Goal: Task Accomplishment & Management: Complete application form

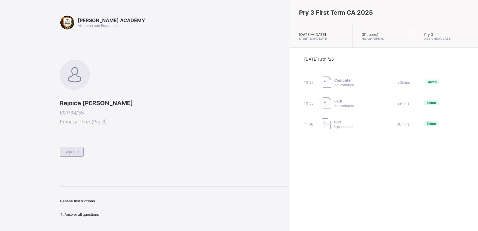
click at [74, 151] on span "Sign Out" at bounding box center [72, 152] width 14 height 4
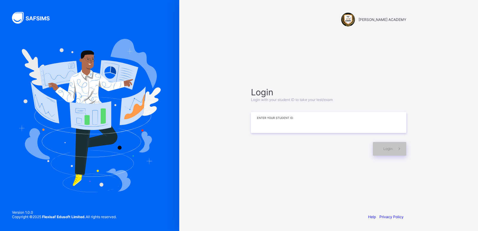
click at [341, 121] on input at bounding box center [328, 122] width 155 height 21
type input "**********"
click at [386, 147] on span "Login" at bounding box center [387, 148] width 9 height 4
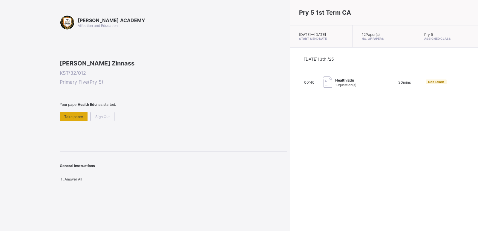
click at [72, 121] on div "Take paper" at bounding box center [74, 117] width 28 height 10
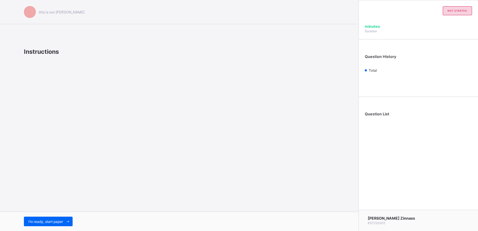
click at [72, 154] on div "this is our [PERSON_NAME] Instructions I’m ready, start paper" at bounding box center [179, 115] width 359 height 231
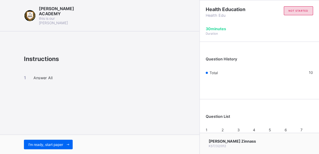
click at [35, 143] on span "I’m ready, start paper" at bounding box center [45, 144] width 35 height 4
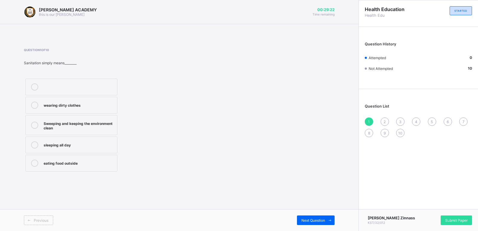
click at [74, 134] on label "Sweeping and keeping the environment clean" at bounding box center [71, 125] width 92 height 20
click at [76, 138] on label "sleeping all day" at bounding box center [71, 145] width 92 height 17
click at [86, 117] on label "Sweeping and keeping the environment clean" at bounding box center [71, 125] width 92 height 20
click at [305, 220] on span "Next Question" at bounding box center [314, 220] width 24 height 4
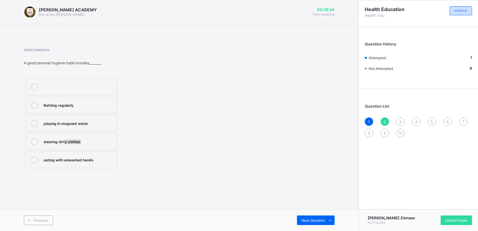
drag, startPoint x: 65, startPoint y: 142, endPoint x: 91, endPoint y: 147, distance: 25.8
click at [91, 147] on label "wearing dirty clothes" at bounding box center [71, 141] width 92 height 17
click at [315, 218] on span "Next Question" at bounding box center [314, 220] width 24 height 4
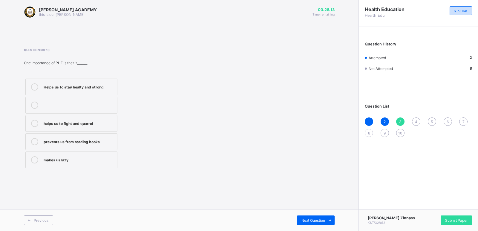
click at [58, 128] on label "helps us to fight and quarrel" at bounding box center [71, 123] width 92 height 17
click at [309, 220] on span "Next Question" at bounding box center [314, 220] width 24 height 4
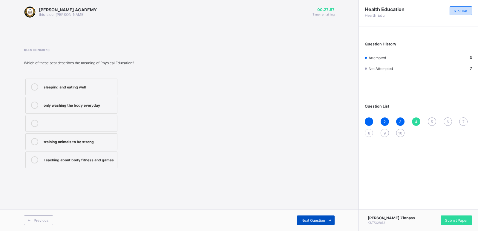
click at [309, 220] on span "Next Question" at bounding box center [314, 220] width 24 height 4
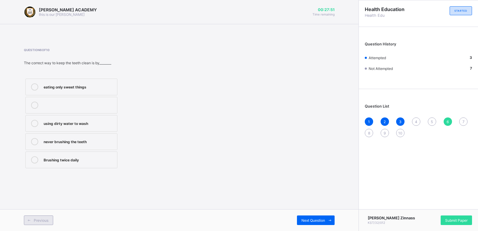
click at [44, 221] on span "Previous" at bounding box center [41, 220] width 15 height 4
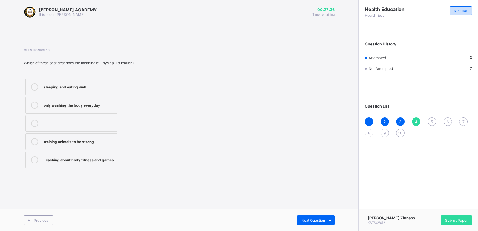
click at [82, 158] on div "Teaching about body fitness and games" at bounding box center [79, 159] width 71 height 6
click at [307, 222] on span "Next Question" at bounding box center [314, 220] width 24 height 4
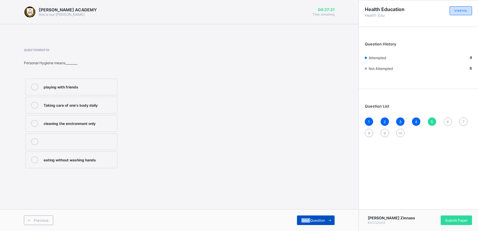
click at [307, 222] on span "Next Question" at bounding box center [314, 220] width 24 height 4
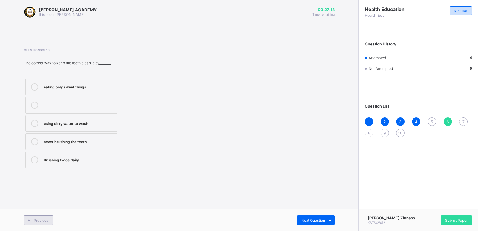
click at [48, 219] on span "Previous" at bounding box center [41, 220] width 15 height 4
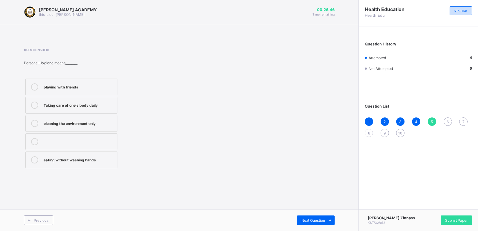
click at [74, 120] on label "cleaning the environment only" at bounding box center [71, 123] width 92 height 17
click at [316, 217] on div "Next Question" at bounding box center [316, 220] width 38 height 10
click at [84, 88] on div "eating only sweet things" at bounding box center [79, 86] width 71 height 6
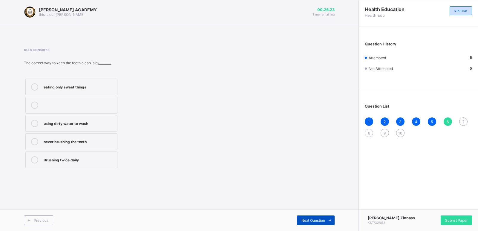
click at [314, 217] on div "Next Question" at bounding box center [316, 220] width 38 height 10
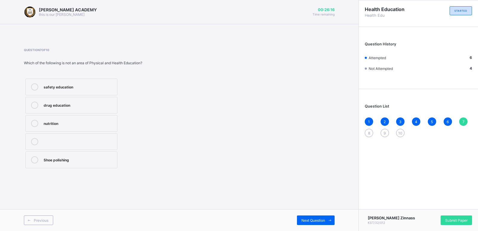
click at [96, 160] on div "Shoe polishing" at bounding box center [79, 159] width 71 height 6
click at [85, 110] on label "drug education" at bounding box center [71, 105] width 92 height 17
click at [86, 122] on div "nutrition" at bounding box center [79, 123] width 71 height 6
click at [301, 213] on div "Previous Next Question" at bounding box center [179, 220] width 359 height 22
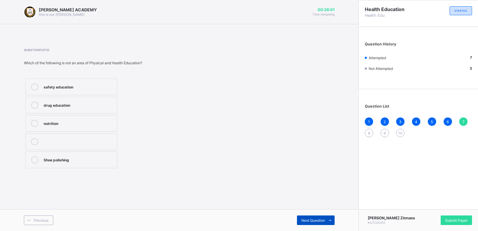
click at [306, 216] on div "Next Question" at bounding box center [316, 220] width 38 height 10
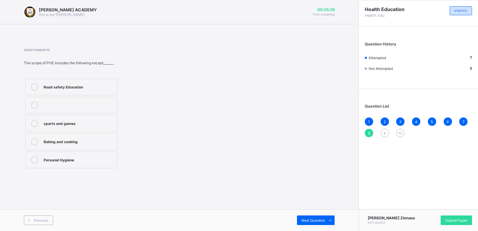
click at [74, 120] on div "sports and games" at bounding box center [79, 123] width 71 height 6
click at [81, 89] on div "Road safety Education" at bounding box center [79, 86] width 71 height 6
click at [305, 217] on div "Next Question" at bounding box center [316, 220] width 38 height 10
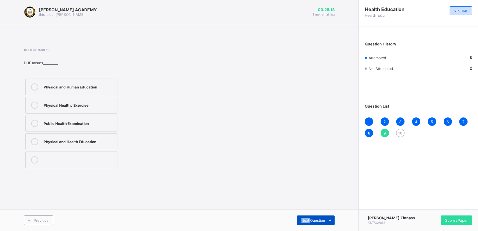
click at [305, 217] on div "Next Question" at bounding box center [316, 220] width 38 height 10
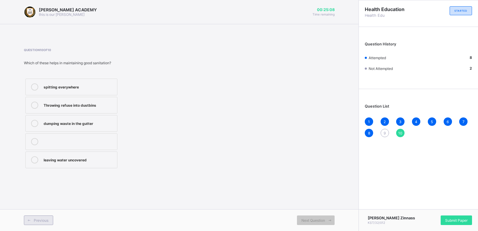
click at [39, 218] on span "Previous" at bounding box center [41, 220] width 15 height 4
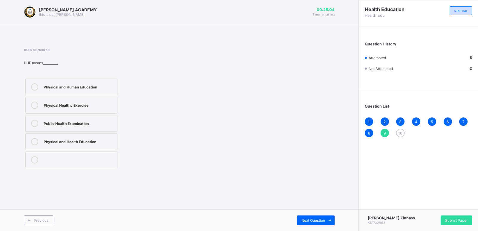
click at [68, 144] on div "Physical and Health Education" at bounding box center [79, 141] width 71 height 7
click at [311, 215] on div "Next Question" at bounding box center [316, 220] width 38 height 10
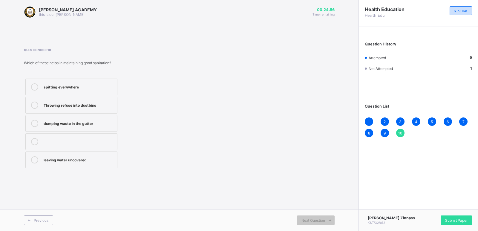
click at [68, 117] on label "dumping waste in the gutter" at bounding box center [71, 123] width 92 height 17
click at [450, 220] on span "Submit Paper" at bounding box center [456, 220] width 22 height 4
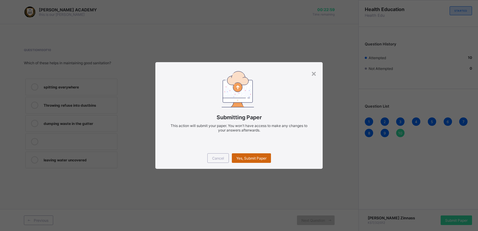
click at [261, 156] on span "Yes, Submit Paper" at bounding box center [251, 158] width 30 height 4
click at [260, 156] on span "Yes, Submit Paper" at bounding box center [251, 158] width 30 height 4
click at [257, 157] on span "Yes, Submit Paper" at bounding box center [251, 158] width 30 height 4
click at [255, 156] on span "Yes, Submit Paper" at bounding box center [251, 158] width 30 height 4
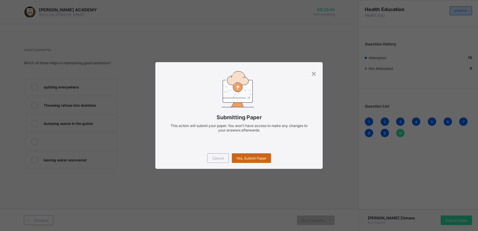
click at [238, 156] on div "Yes, Submit Paper" at bounding box center [251, 158] width 39 height 10
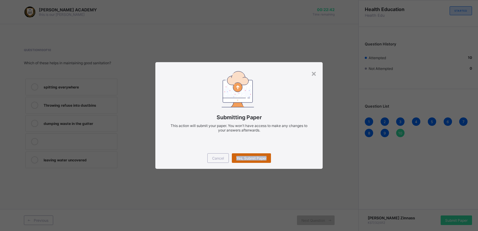
click at [238, 156] on div "Yes, Submit Paper" at bounding box center [251, 158] width 39 height 10
click at [239, 157] on div "Yes, Submit Paper" at bounding box center [251, 158] width 39 height 10
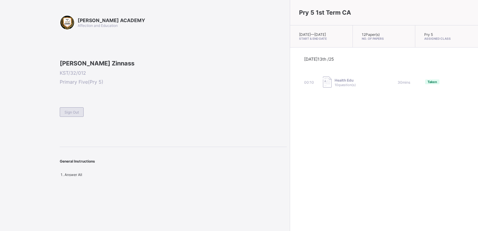
click at [66, 117] on div "Sign Out" at bounding box center [72, 112] width 24 height 10
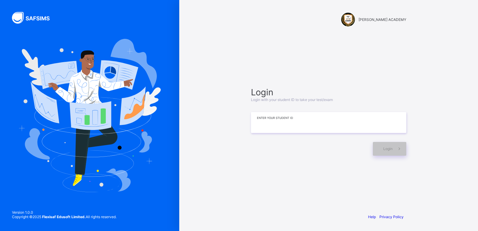
click at [280, 119] on input at bounding box center [328, 122] width 155 height 21
type input "**********"
click at [389, 148] on span "Login" at bounding box center [387, 148] width 9 height 4
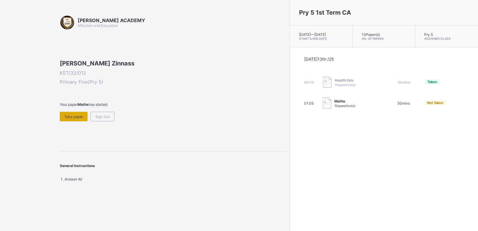
click at [76, 119] on span "Take paper" at bounding box center [73, 116] width 19 height 4
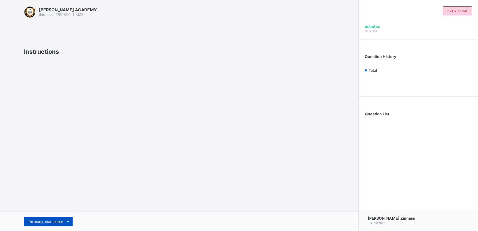
click at [29, 220] on span "I’m ready, start paper" at bounding box center [45, 221] width 35 height 4
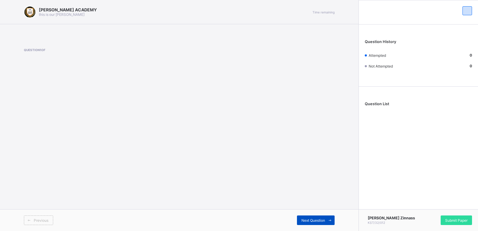
click at [306, 219] on span "Next Question" at bounding box center [314, 220] width 24 height 4
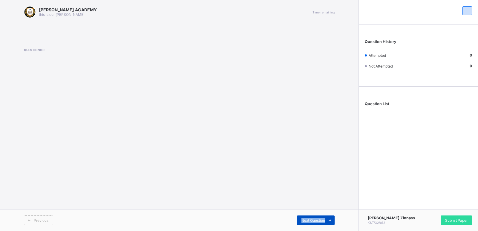
click at [306, 219] on span "Next Question" at bounding box center [314, 220] width 24 height 4
click at [377, 99] on div "Question List" at bounding box center [418, 105] width 119 height 31
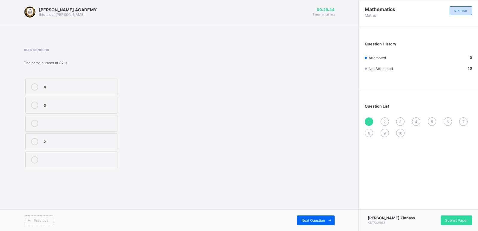
click at [56, 103] on div "3" at bounding box center [79, 105] width 71 height 6
click at [299, 220] on div "Next Question" at bounding box center [316, 220] width 38 height 10
click at [42, 220] on span "Previous" at bounding box center [41, 220] width 15 height 4
click at [44, 105] on div "3" at bounding box center [79, 105] width 71 height 6
click at [318, 219] on span "Next Question" at bounding box center [314, 220] width 24 height 4
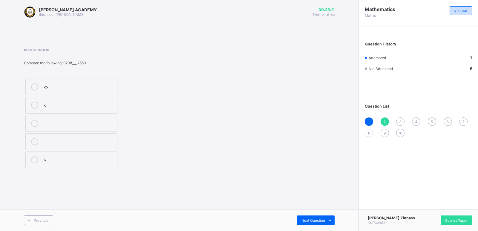
click at [49, 166] on label ">" at bounding box center [71, 160] width 92 height 17
click at [313, 216] on div "Next Question" at bounding box center [316, 220] width 38 height 10
click at [33, 218] on span at bounding box center [29, 220] width 10 height 10
click at [50, 156] on label ">" at bounding box center [71, 160] width 92 height 17
click at [310, 220] on span "Next Question" at bounding box center [314, 220] width 24 height 4
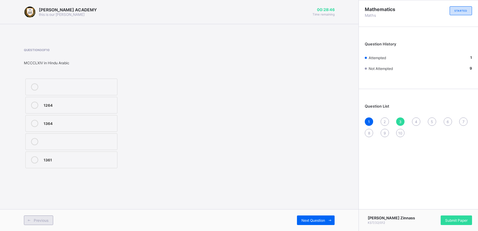
click at [39, 220] on span "Previous" at bounding box center [41, 220] width 15 height 4
click at [45, 101] on label "<" at bounding box center [71, 105] width 92 height 17
click at [306, 222] on span "Next Question" at bounding box center [314, 220] width 24 height 4
click at [30, 219] on icon at bounding box center [29, 220] width 4 height 4
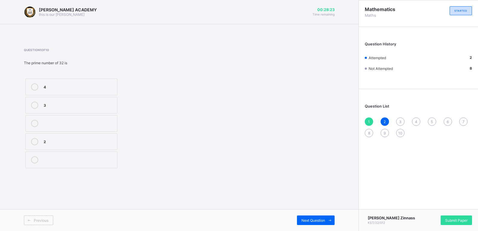
click at [313, 213] on div "Previous Next Question" at bounding box center [179, 220] width 359 height 22
click at [314, 218] on span "Next Question" at bounding box center [314, 220] width 24 height 4
click at [68, 107] on div "1264" at bounding box center [79, 105] width 71 height 6
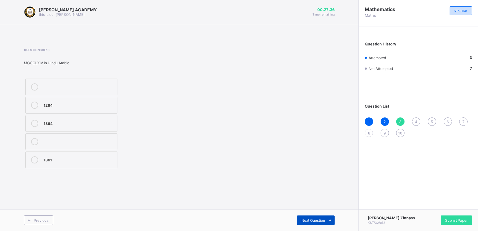
click at [307, 216] on div "Next Question" at bounding box center [316, 220] width 38 height 10
click at [309, 218] on span "Next Question" at bounding box center [314, 220] width 24 height 4
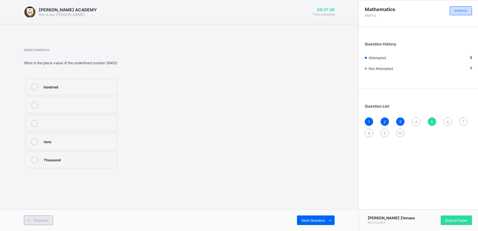
click at [32, 219] on span at bounding box center [29, 220] width 10 height 10
click at [70, 135] on label "mccxlv" at bounding box center [71, 141] width 92 height 17
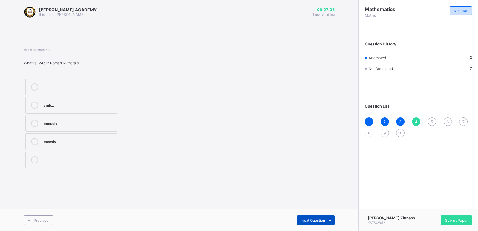
click at [306, 218] on span "Next Question" at bounding box center [314, 220] width 24 height 4
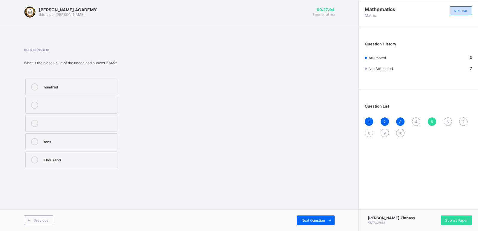
click at [253, 198] on div "[PERSON_NAME] ACADEMY this is our [PERSON_NAME] 00:27:04 Time remaining Questio…" at bounding box center [179, 115] width 359 height 231
click at [253, 198] on div "[PERSON_NAME] ACADEMY this is our [PERSON_NAME] 00:27:02 Time remaining Questio…" at bounding box center [179, 115] width 359 height 231
click at [33, 220] on span at bounding box center [29, 220] width 10 height 10
click at [42, 140] on label "mccxlv" at bounding box center [71, 141] width 92 height 17
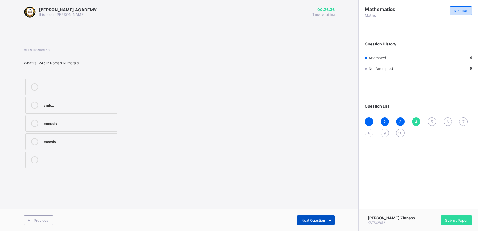
click at [320, 218] on div "Next Question" at bounding box center [316, 220] width 38 height 10
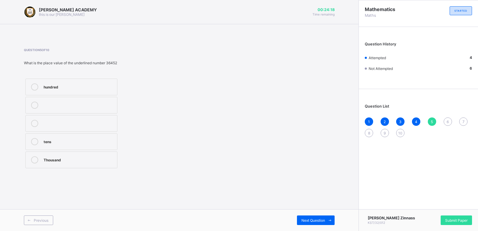
click at [69, 138] on div "tens" at bounding box center [79, 141] width 71 height 6
click at [315, 220] on span "Next Question" at bounding box center [314, 220] width 24 height 4
click at [101, 86] on div "3,7" at bounding box center [79, 86] width 71 height 6
click at [311, 220] on span "Next Question" at bounding box center [314, 220] width 24 height 4
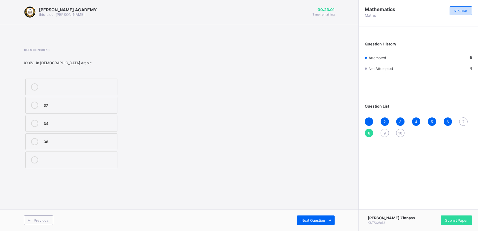
click at [41, 215] on div "Previous Next Question" at bounding box center [179, 220] width 359 height 22
click at [41, 218] on div "Previous" at bounding box center [38, 220] width 29 height 10
click at [53, 140] on div ">" at bounding box center [79, 141] width 71 height 6
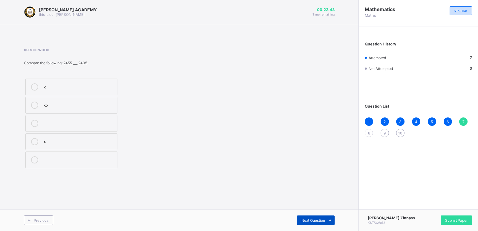
click at [302, 221] on span "Next Question" at bounding box center [314, 220] width 24 height 4
click at [89, 103] on div "37" at bounding box center [79, 105] width 71 height 6
click at [312, 215] on div "Previous Next Question" at bounding box center [179, 220] width 359 height 22
click at [312, 220] on span "Next Question" at bounding box center [314, 220] width 24 height 4
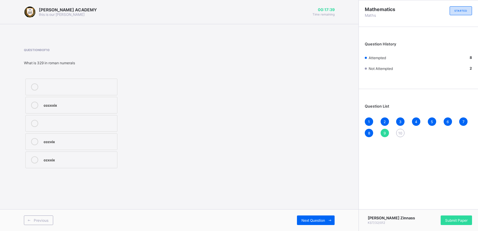
click at [433, 120] on span "5" at bounding box center [432, 122] width 2 height 4
click at [103, 108] on div at bounding box center [79, 105] width 71 height 7
click at [76, 136] on label "tens" at bounding box center [71, 141] width 92 height 17
click at [304, 218] on div "Next Question" at bounding box center [316, 220] width 38 height 10
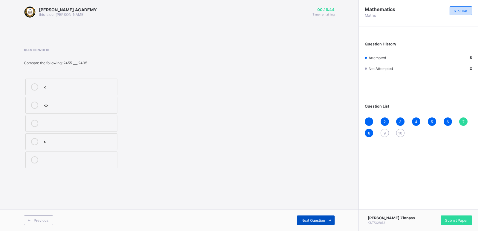
click at [304, 218] on div "Next Question" at bounding box center [316, 220] width 38 height 10
click at [457, 13] on div "STARTED" at bounding box center [461, 10] width 22 height 9
click at [455, 10] on span "STARTED" at bounding box center [461, 10] width 13 height 3
click at [68, 158] on div "ccxxix" at bounding box center [79, 159] width 71 height 6
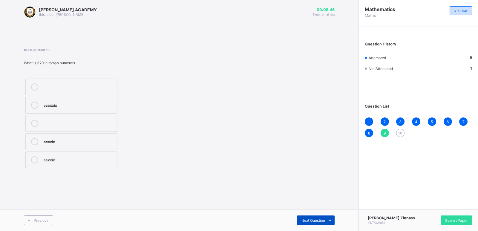
click at [311, 220] on span "Next Question" at bounding box center [314, 220] width 24 height 4
click at [67, 108] on div "thousand" at bounding box center [79, 105] width 71 height 7
click at [79, 145] on label "Hundred" at bounding box center [71, 141] width 92 height 17
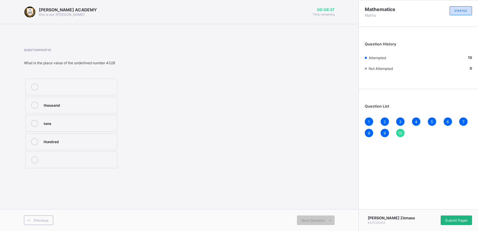
click at [456, 220] on span "Submit Paper" at bounding box center [456, 220] width 22 height 4
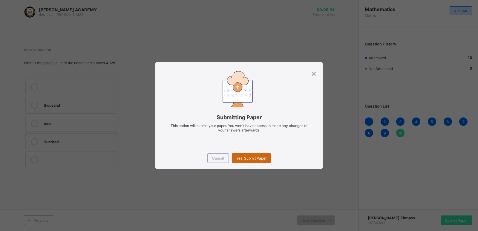
click at [255, 160] on span "Yes, Submit Paper" at bounding box center [251, 158] width 30 height 4
click at [252, 155] on div "Yes, Submit Paper" at bounding box center [251, 158] width 39 height 10
click at [245, 157] on span "Yes, Submit Paper" at bounding box center [251, 158] width 30 height 4
click at [245, 157] on div "Yes, Submit Paper" at bounding box center [251, 158] width 39 height 10
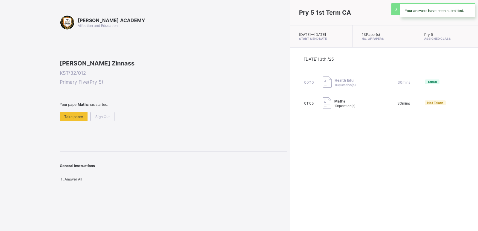
click at [290, 157] on div "Pry 5 1st Term CA [DATE] — [DATE] Start & End Date 13 Paper(s) No. of Papers Pr…" at bounding box center [384, 115] width 188 height 231
click at [76, 119] on span "Take paper" at bounding box center [73, 116] width 19 height 4
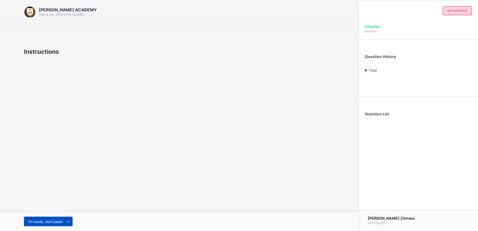
click at [39, 219] on div "I’m ready, start paper" at bounding box center [48, 222] width 49 height 10
